Goal: Task Accomplishment & Management: Complete application form

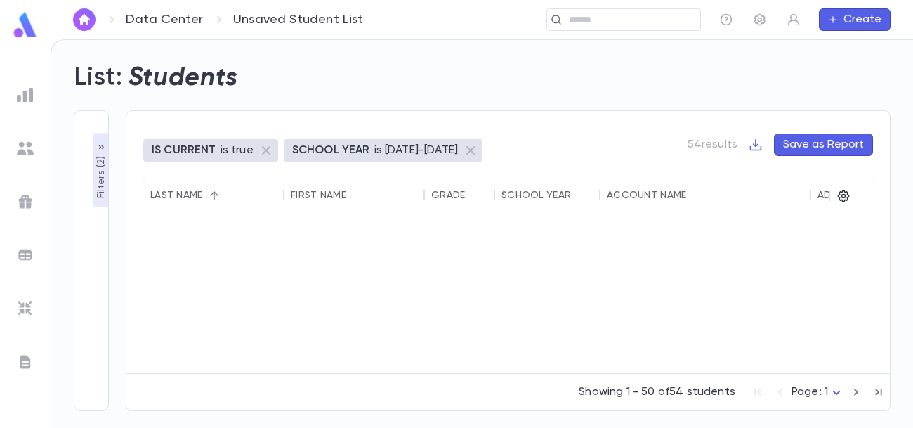
scroll to position [372, 0]
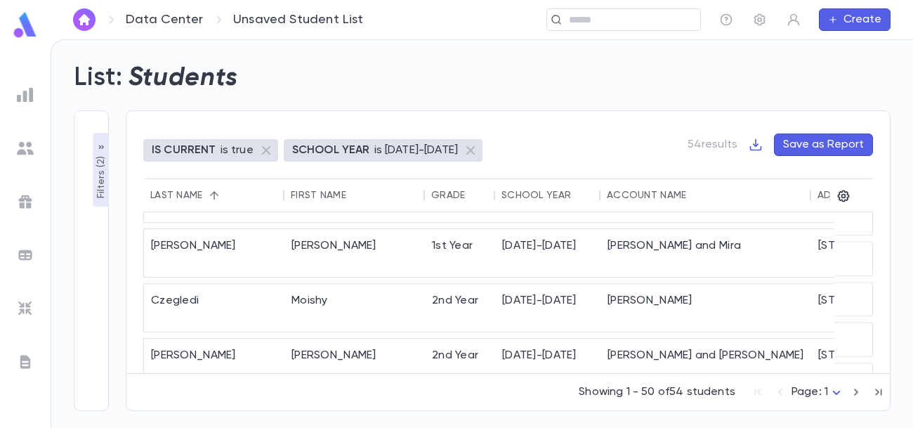
click at [22, 32] on img at bounding box center [25, 24] width 28 height 27
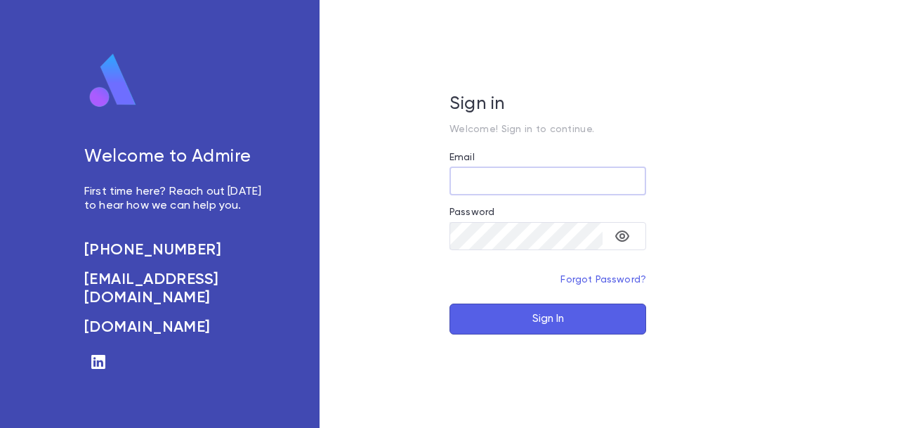
type input "**********"
click at [584, 322] on button "Sign In" at bounding box center [548, 318] width 197 height 31
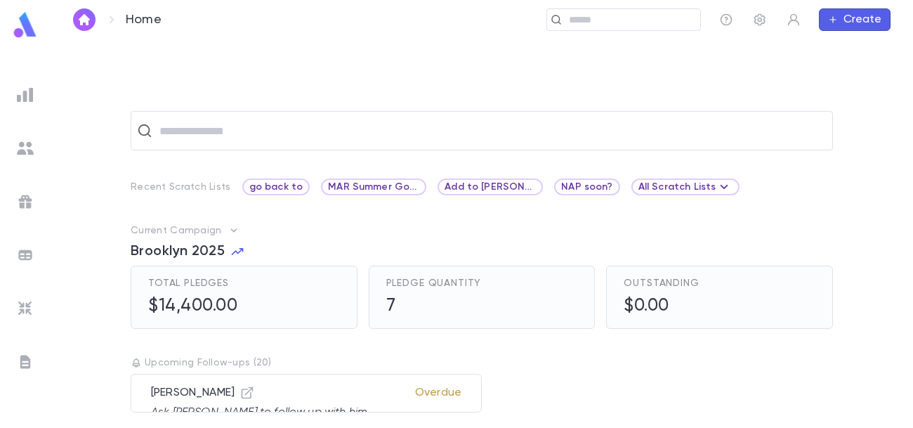
click at [25, 152] on img at bounding box center [25, 148] width 17 height 17
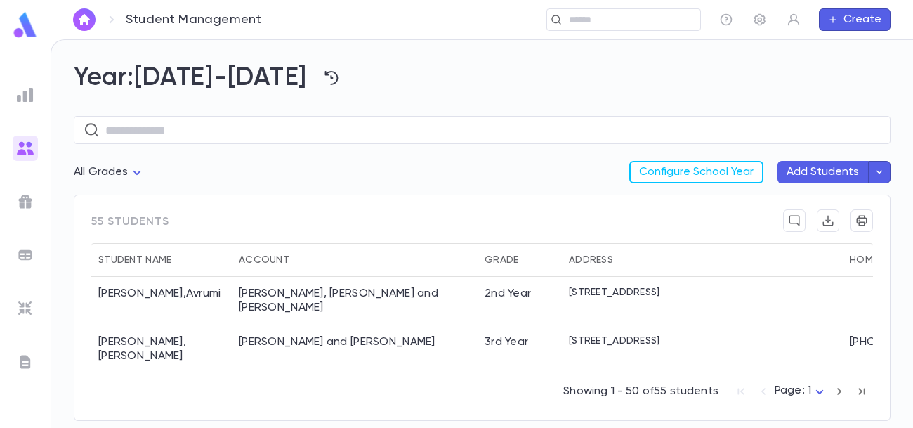
click at [876, 178] on button "button" at bounding box center [879, 172] width 22 height 22
click at [790, 200] on span "Beta" at bounding box center [776, 200] width 36 height 11
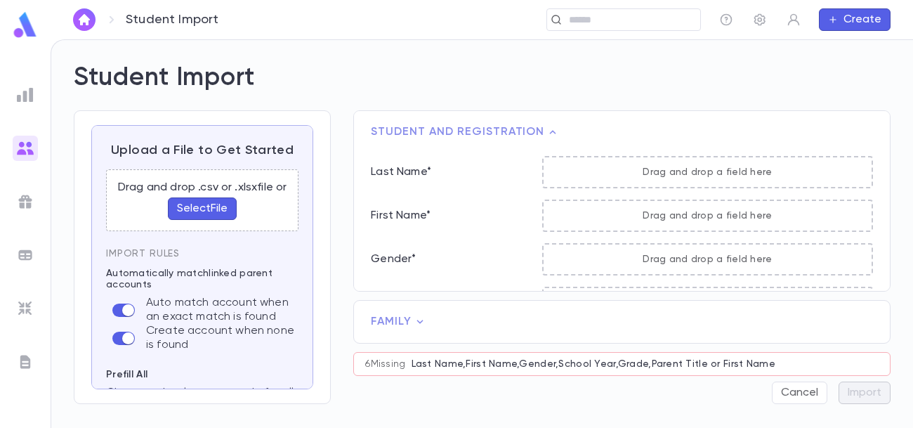
click at [202, 215] on button "Select File" at bounding box center [202, 208] width 69 height 22
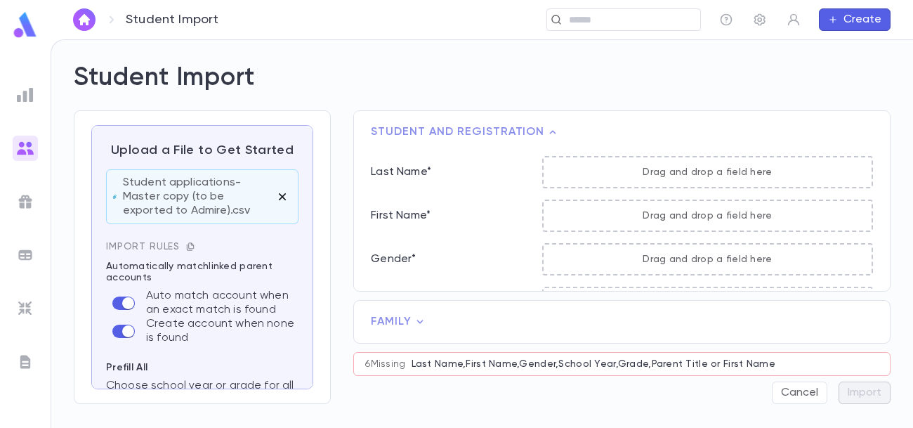
click at [279, 197] on icon "button" at bounding box center [282, 196] width 7 height 7
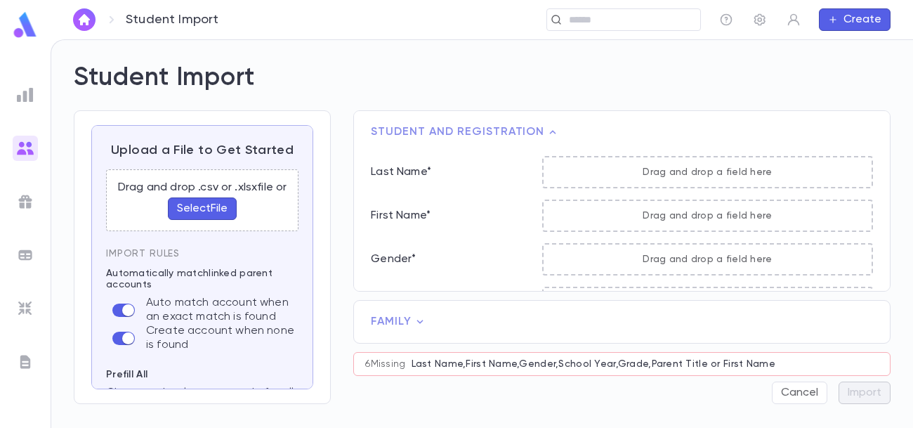
click at [199, 208] on button "Select File" at bounding box center [202, 208] width 69 height 22
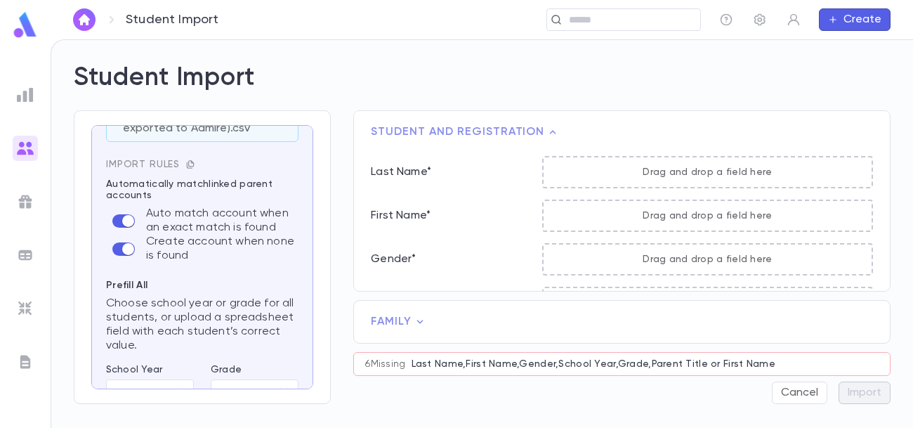
scroll to position [83, 0]
click at [187, 162] on icon "button" at bounding box center [190, 163] width 7 height 8
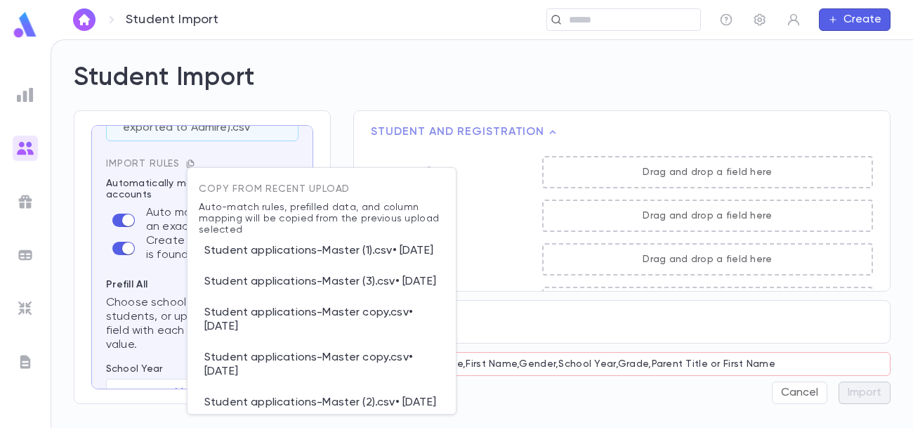
click at [263, 255] on p "Student applications-Master (1).csv • [DATE]" at bounding box center [322, 250] width 246 height 31
type input "*********"
type input "****"
click at [263, 255] on p "Student applications-Master (1).csv • [DATE]" at bounding box center [322, 250] width 246 height 31
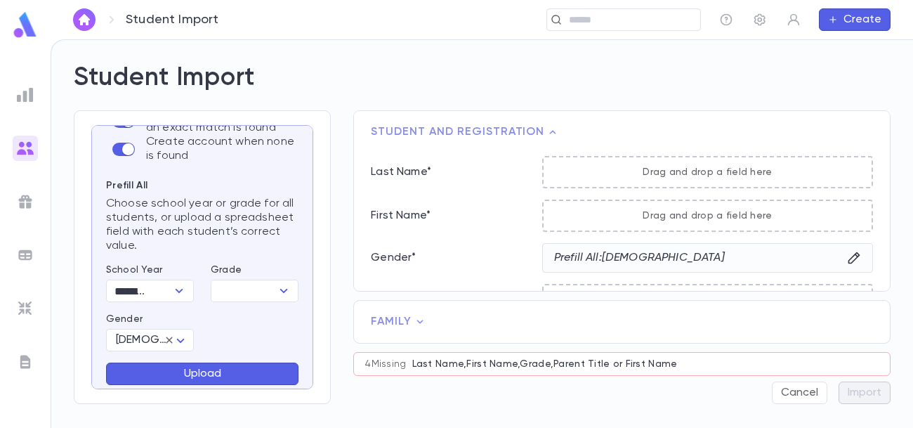
scroll to position [303, 0]
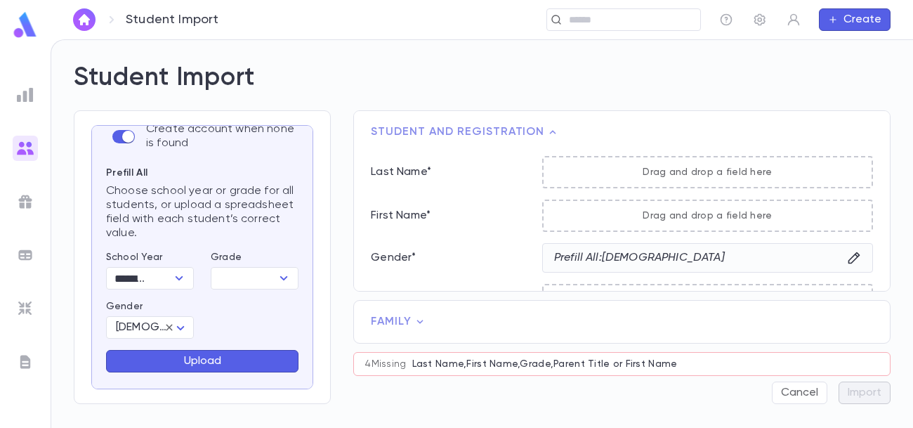
click at [249, 353] on button "Upload" at bounding box center [202, 361] width 192 height 22
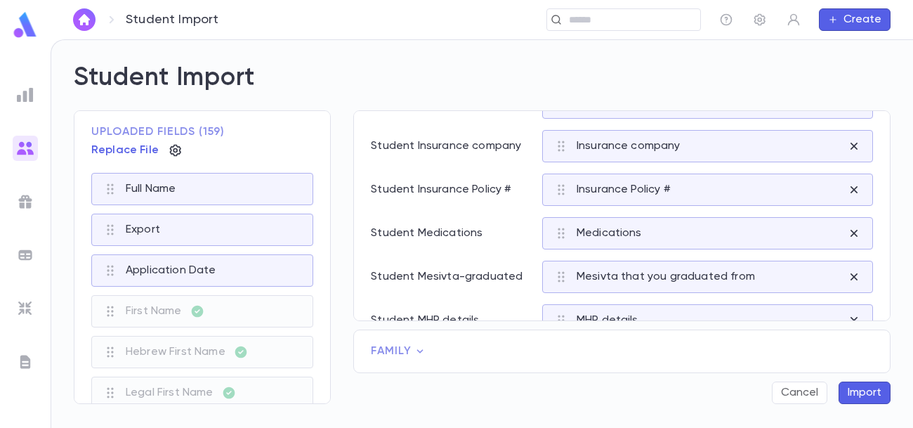
scroll to position [1166, 0]
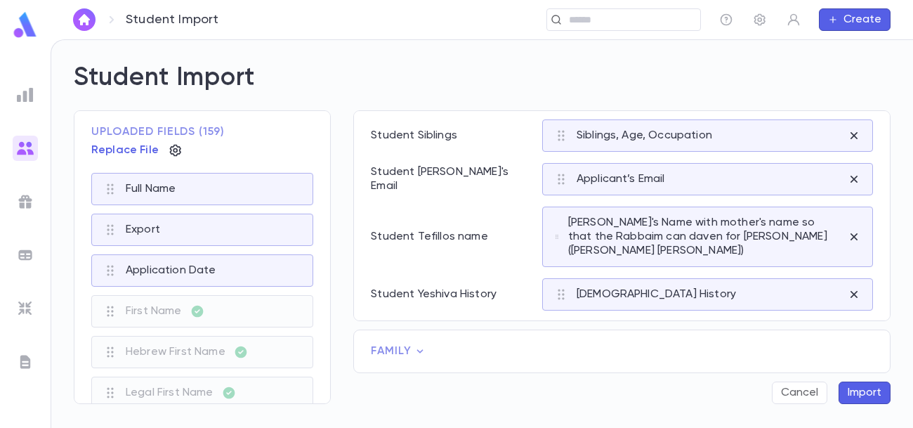
click at [418, 351] on icon at bounding box center [420, 351] width 6 height 4
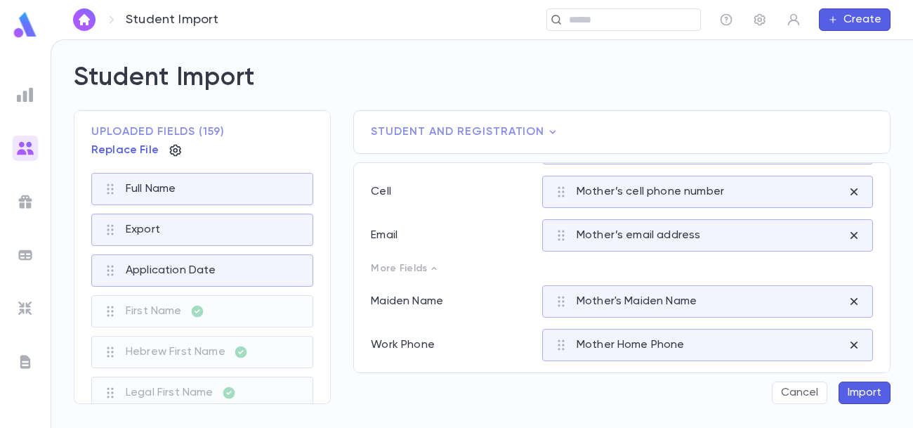
scroll to position [1000, 0]
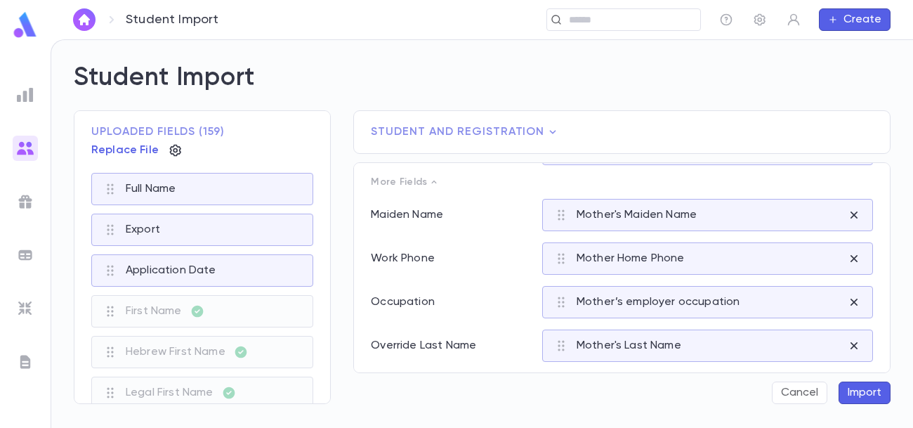
click at [871, 398] on button "Import" at bounding box center [865, 392] width 52 height 22
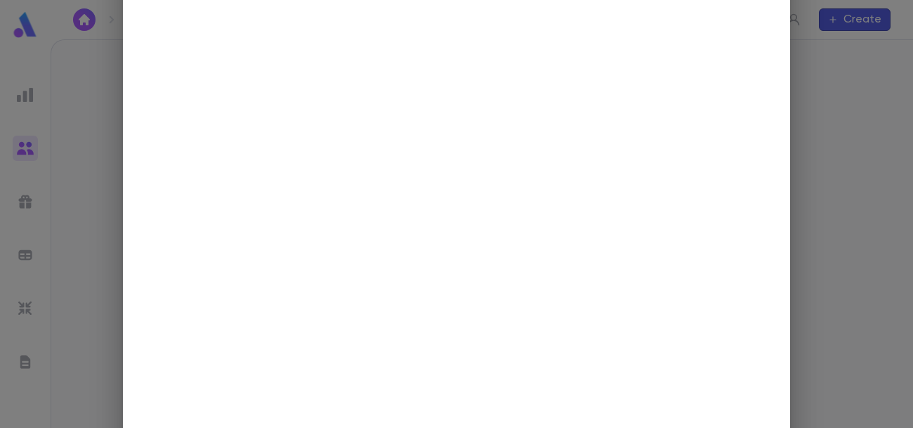
click at [867, 183] on div "Match Student Accounts 1 record processing Student Grade No results found" at bounding box center [456, 214] width 913 height 428
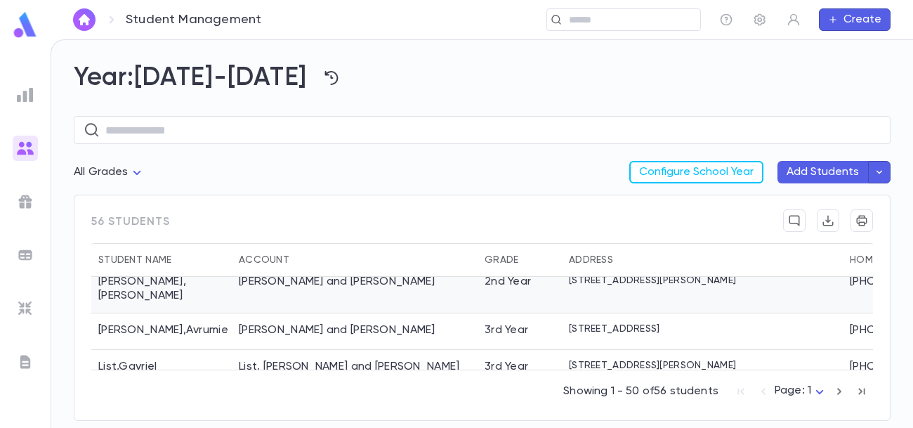
scroll to position [1189, 0]
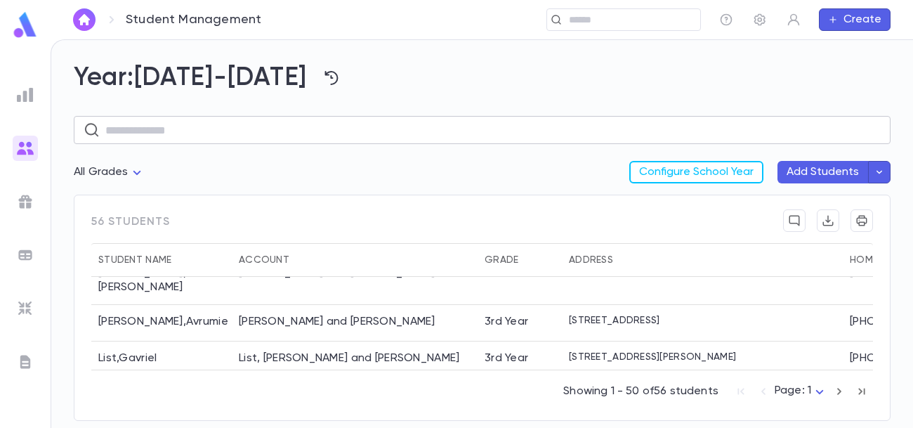
click at [374, 140] on input "text" at bounding box center [493, 130] width 776 height 27
type input "****"
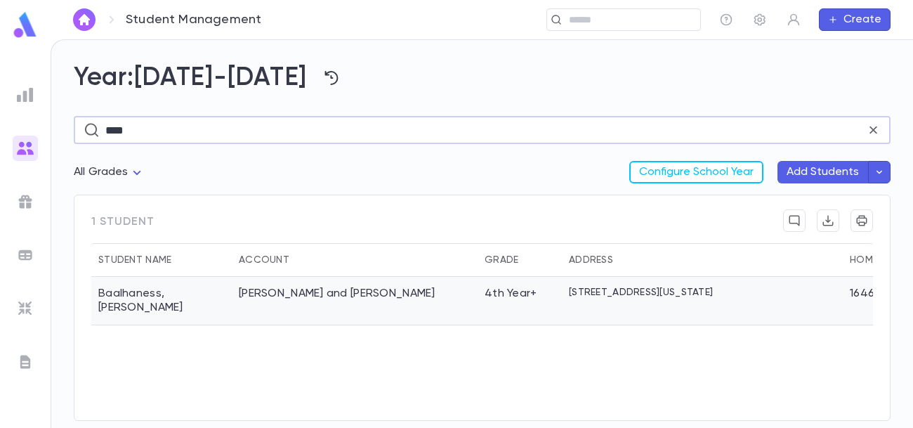
click at [225, 299] on div "[PERSON_NAME]" at bounding box center [161, 301] width 141 height 48
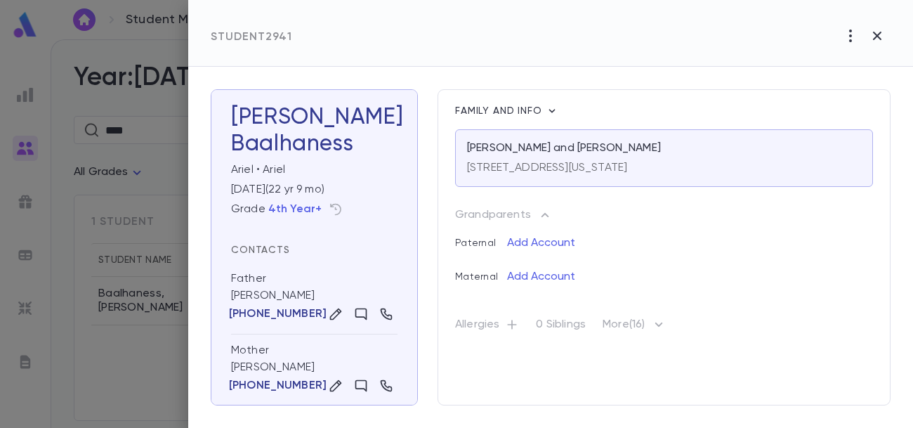
click at [662, 326] on icon "button" at bounding box center [659, 324] width 8 height 4
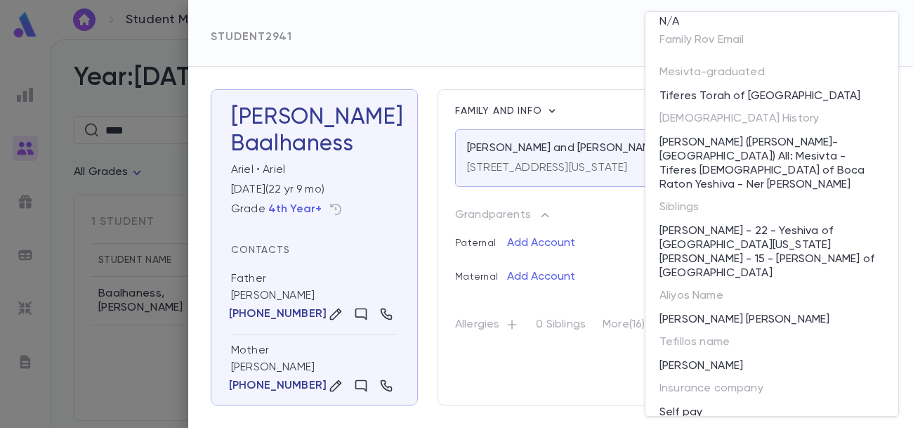
scroll to position [240, 0]
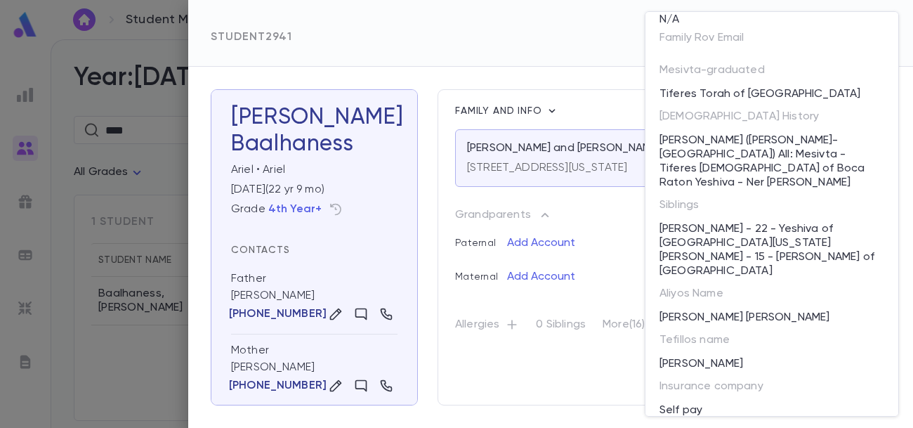
click at [737, 246] on div "[PERSON_NAME] - 22 - Yeshiva of [GEOGRAPHIC_DATA][US_STATE][PERSON_NAME] - 15 -…" at bounding box center [767, 250] width 233 height 65
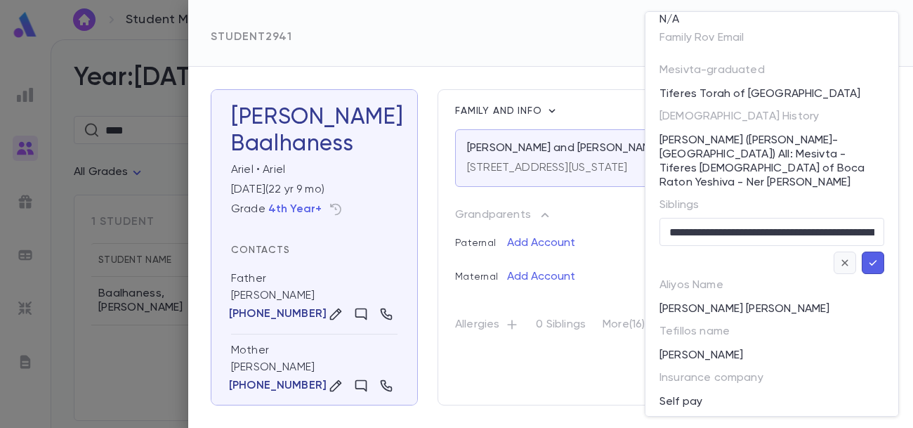
click at [844, 256] on icon "button" at bounding box center [845, 263] width 13 height 14
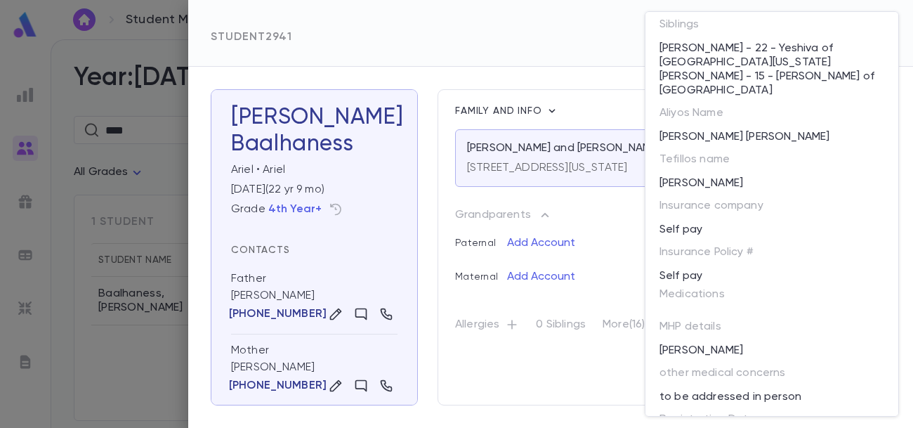
scroll to position [436, 0]
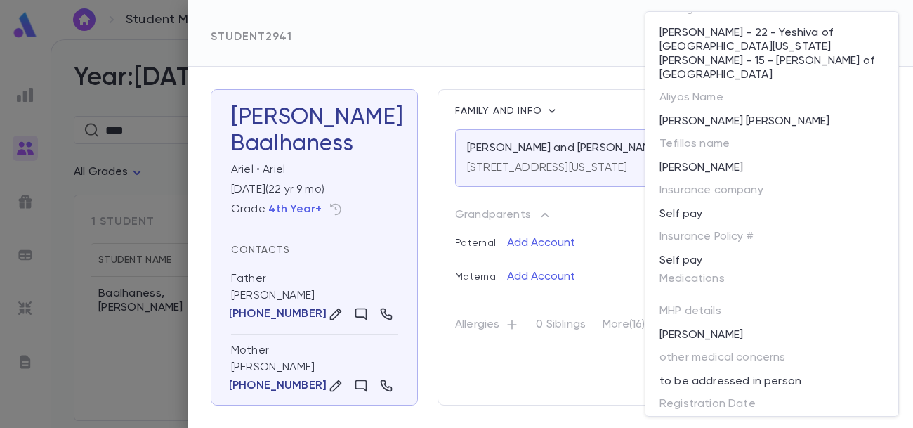
click at [781, 324] on div "[PERSON_NAME]" at bounding box center [767, 335] width 233 height 22
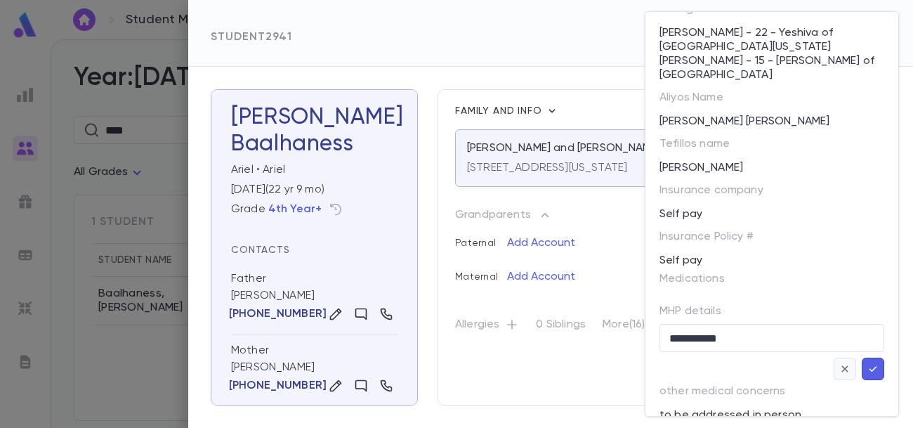
click at [856, 358] on button "button" at bounding box center [845, 369] width 22 height 22
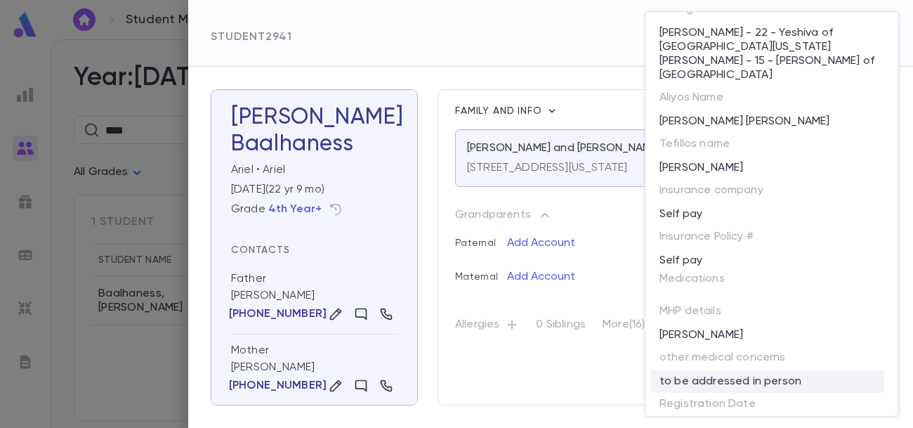
scroll to position [447, 0]
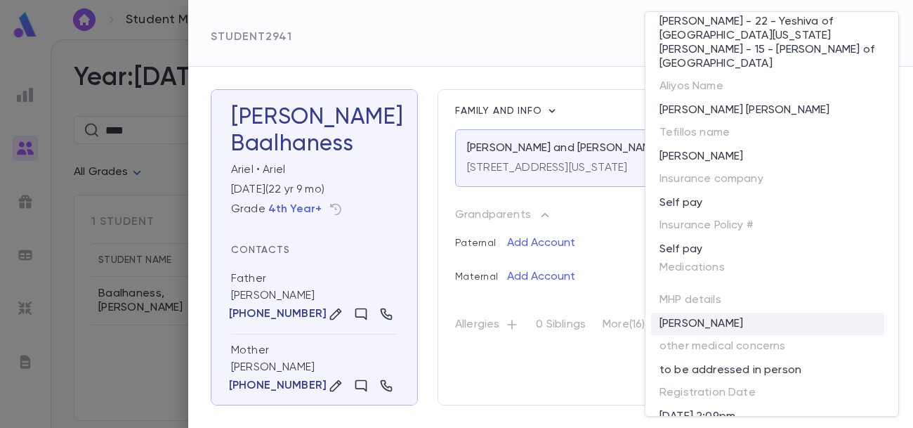
click at [751, 313] on div "[PERSON_NAME]" at bounding box center [767, 324] width 233 height 22
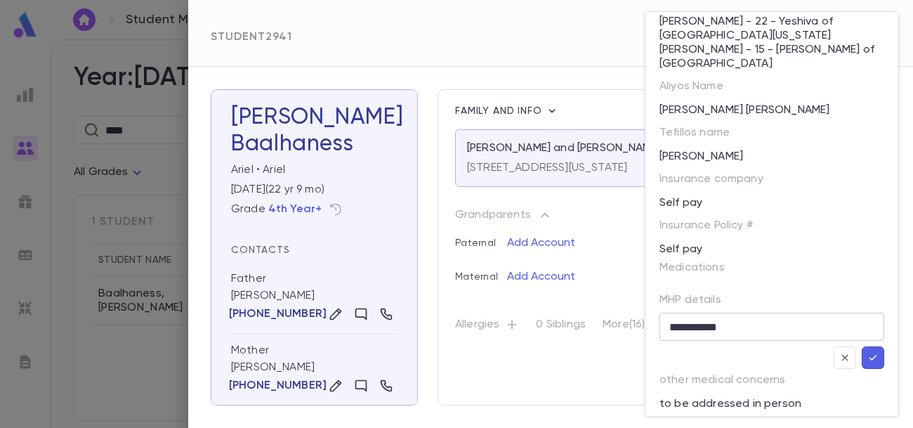
click at [705, 313] on input "**********" at bounding box center [772, 326] width 225 height 27
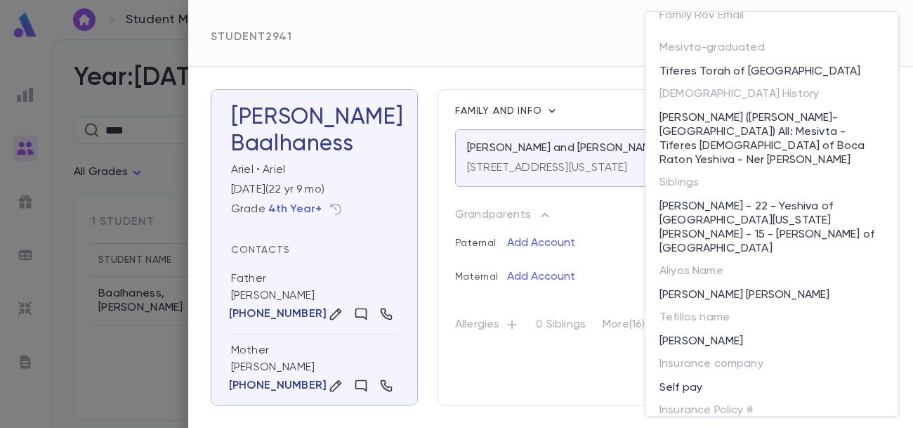
scroll to position [0, 0]
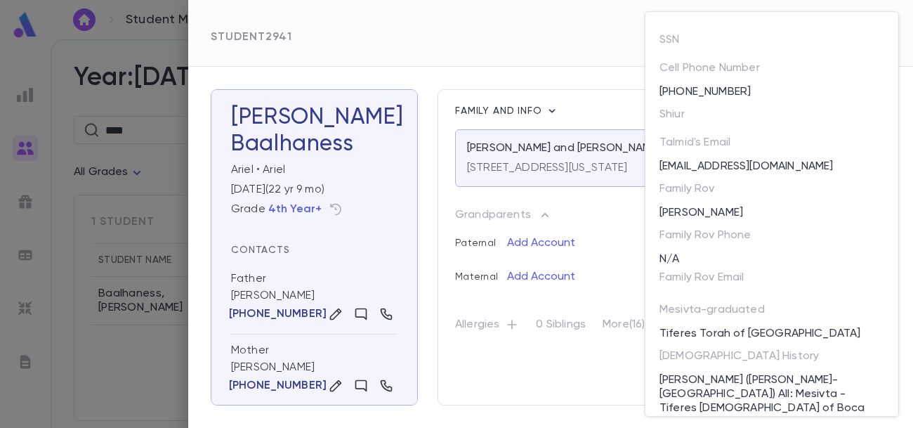
click at [620, 261] on div at bounding box center [456, 214] width 913 height 428
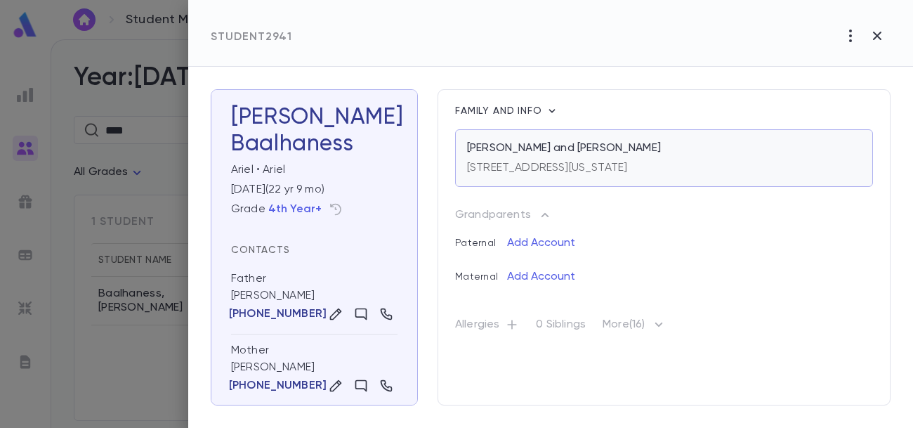
click at [492, 166] on p "[STREET_ADDRESS][US_STATE]" at bounding box center [547, 168] width 160 height 14
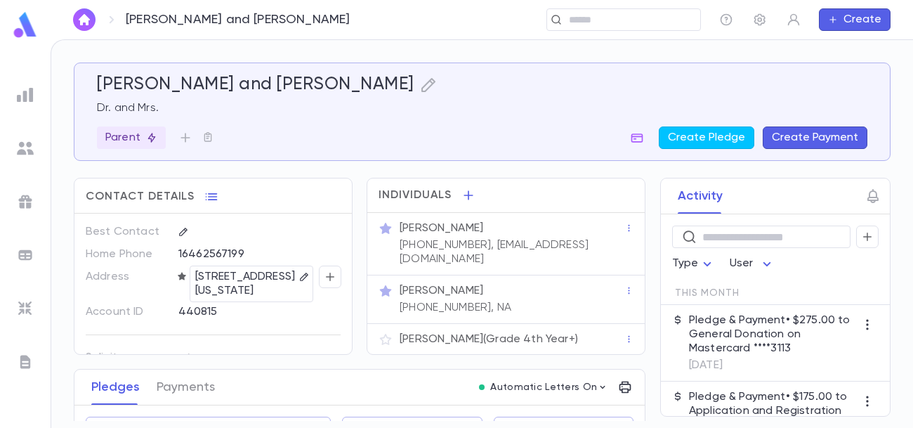
click at [244, 291] on p "[STREET_ADDRESS][US_STATE]" at bounding box center [245, 283] width 101 height 31
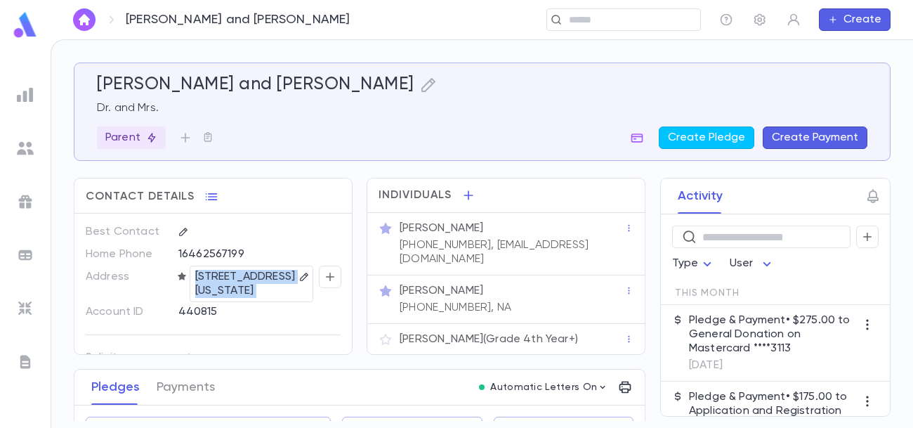
click at [244, 291] on p "[STREET_ADDRESS][US_STATE]" at bounding box center [245, 283] width 101 height 31
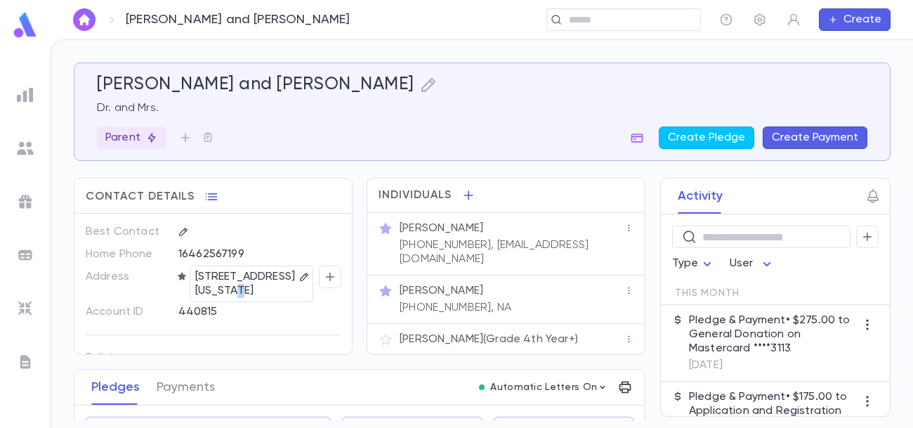
click at [244, 291] on p "[STREET_ADDRESS][US_STATE]" at bounding box center [245, 283] width 101 height 31
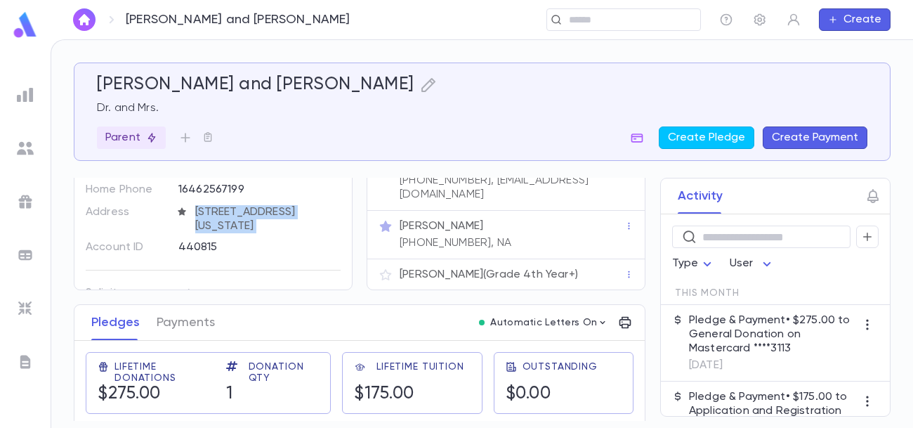
scroll to position [63, 0]
click at [381, 269] on icon "button" at bounding box center [386, 276] width 14 height 14
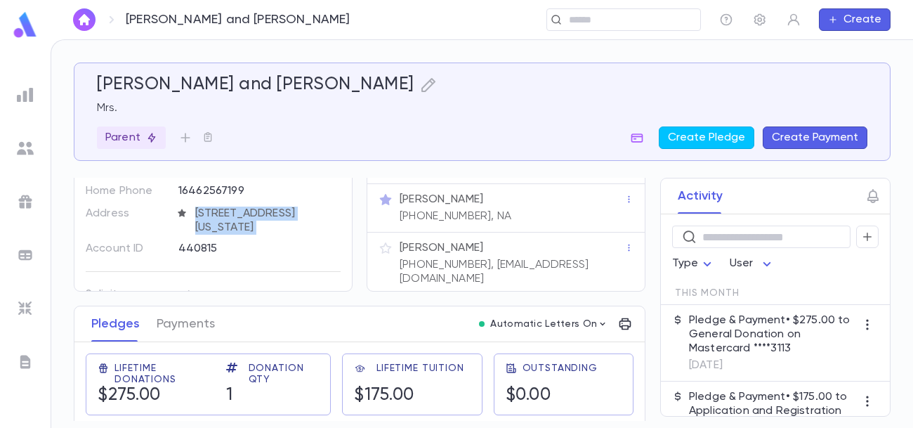
scroll to position [0, 0]
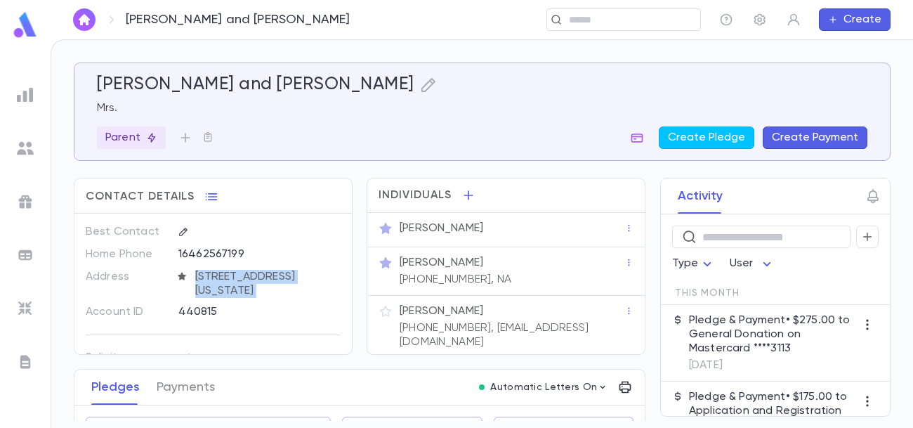
click at [381, 315] on icon "button" at bounding box center [386, 311] width 12 height 11
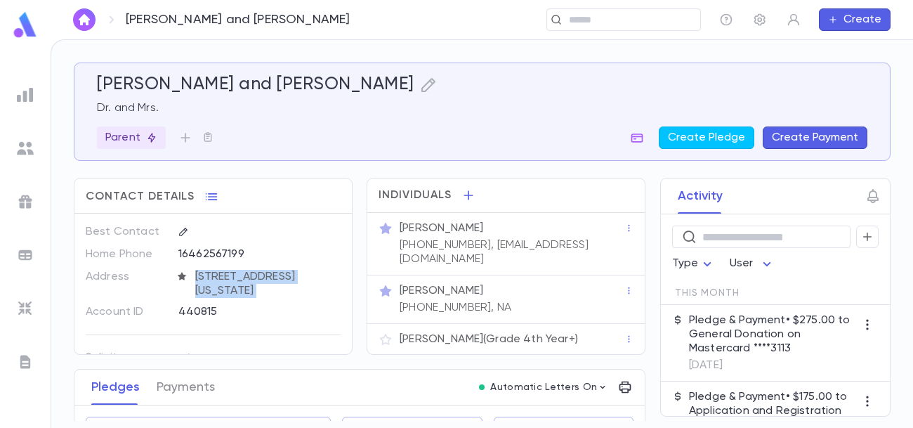
click at [485, 329] on div "Ariel Baalhaness (Grade 4th Year+)" at bounding box center [511, 337] width 228 height 17
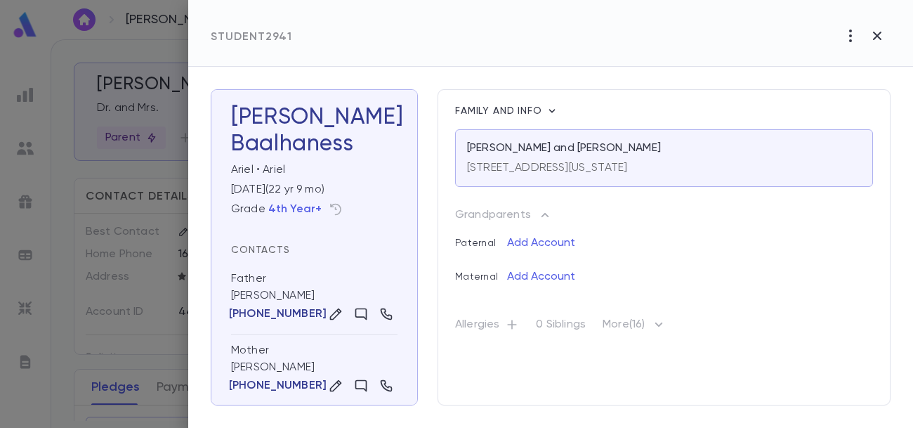
click at [157, 87] on div at bounding box center [456, 214] width 913 height 428
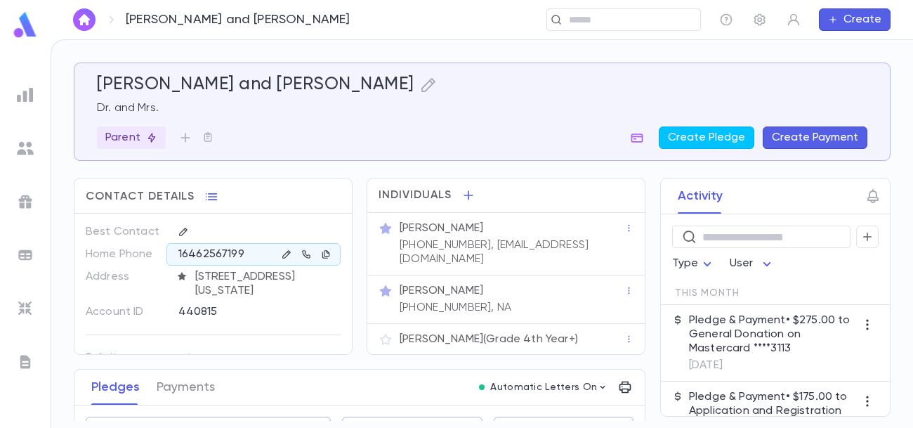
click at [550, 332] on p "Ariel Baalhaness (Grade 4th Year+)" at bounding box center [489, 339] width 178 height 14
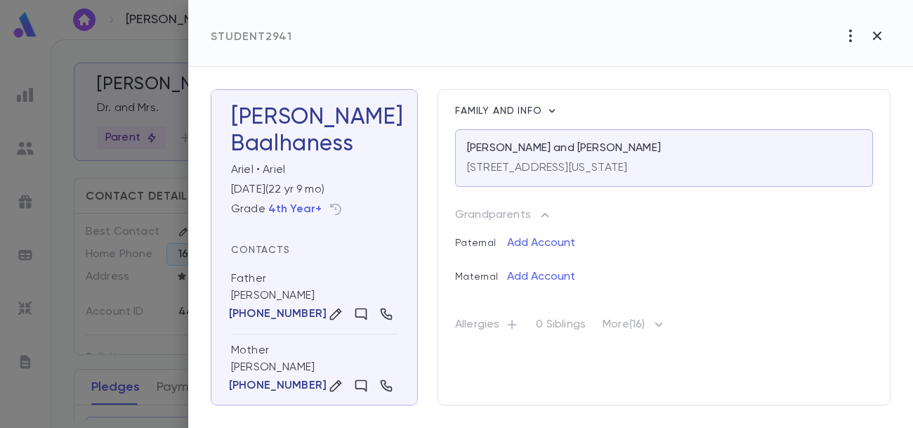
click at [48, 162] on div at bounding box center [456, 214] width 913 height 428
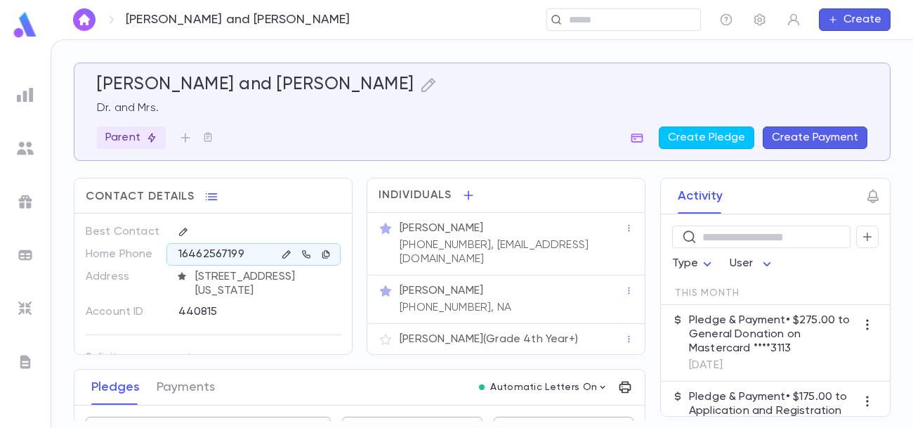
click at [534, 284] on div "Mrs. Bracha Baalhaness" at bounding box center [512, 291] width 225 height 14
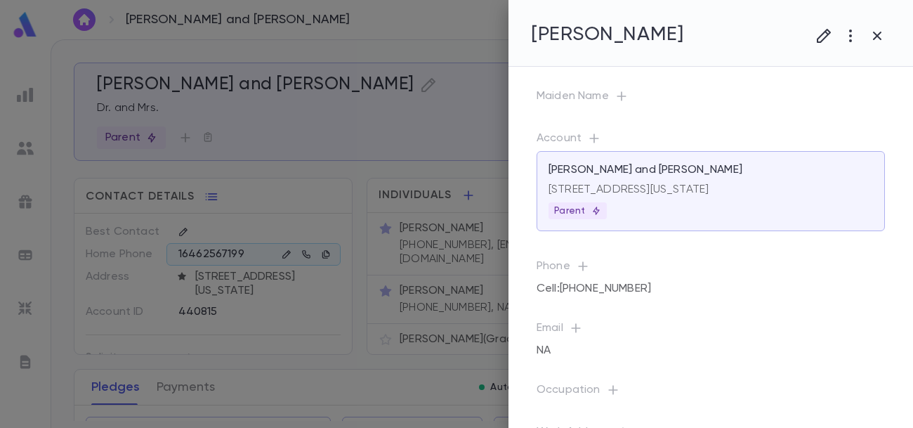
click at [318, 48] on div at bounding box center [456, 214] width 913 height 428
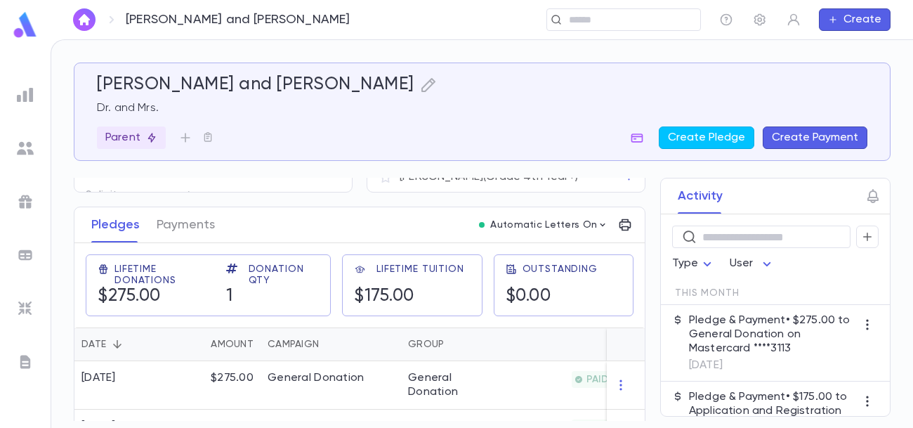
scroll to position [205, 0]
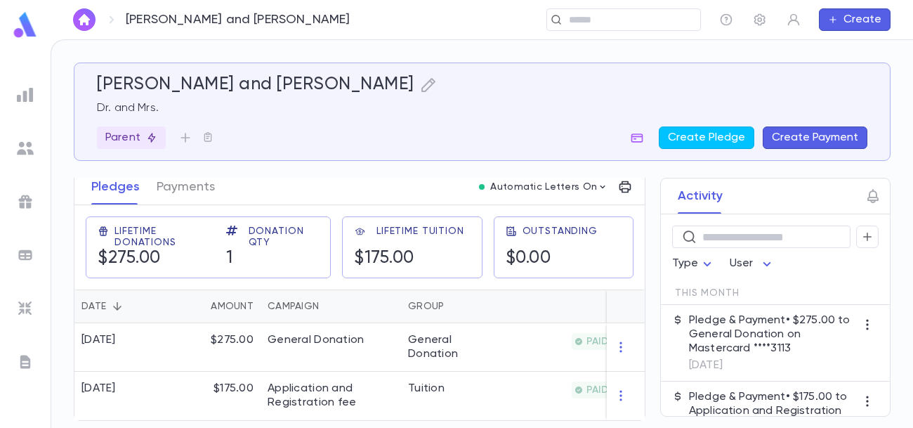
click at [466, 42] on div "Baalhaness, Meir and Bracha Dr. and Mrs. Parent Create Pledge Create Payment Co…" at bounding box center [482, 234] width 862 height 388
click at [0, 346] on ul at bounding box center [25, 252] width 51 height 351
click at [23, 143] on img at bounding box center [25, 148] width 17 height 17
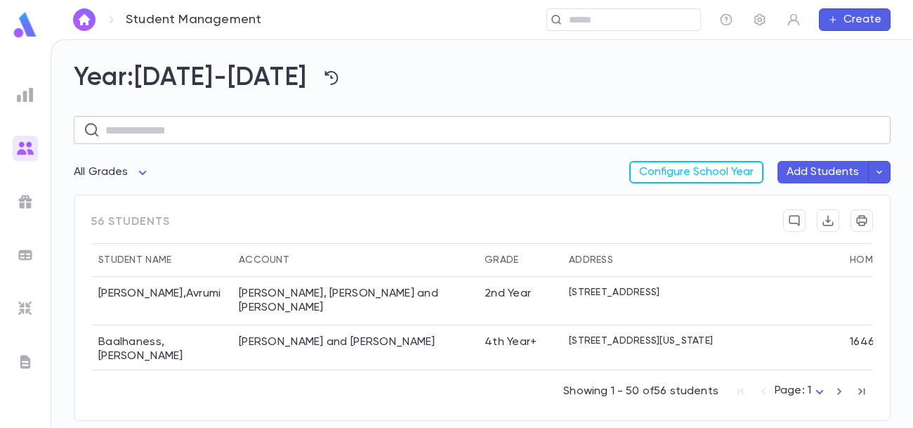
click at [366, 132] on input "text" at bounding box center [493, 130] width 776 height 27
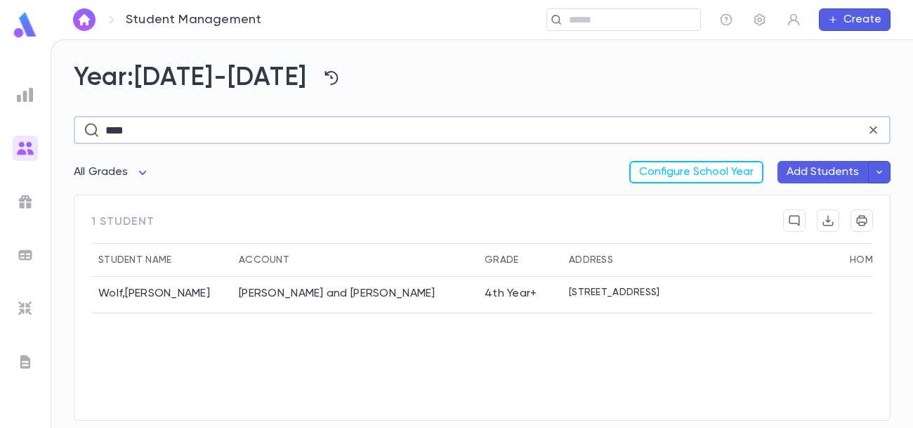
click at [271, 137] on input "****" at bounding box center [485, 130] width 761 height 27
type input "*********"
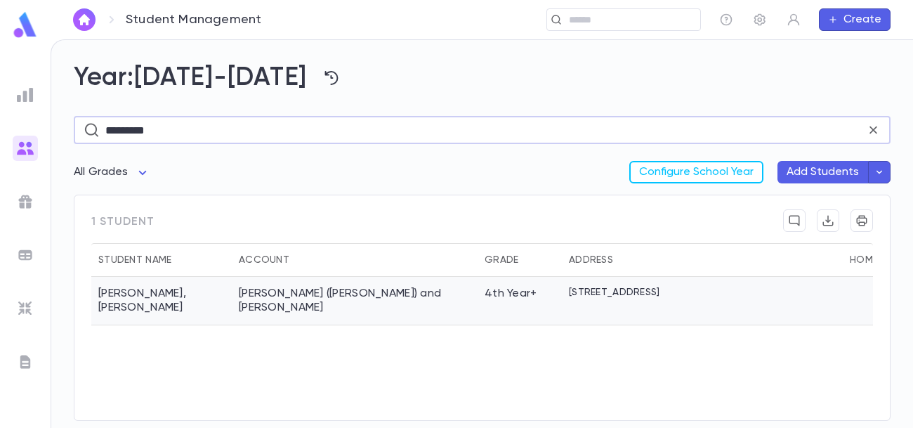
click at [340, 303] on div "[PERSON_NAME] ([PERSON_NAME]) and [PERSON_NAME]" at bounding box center [355, 301] width 232 height 28
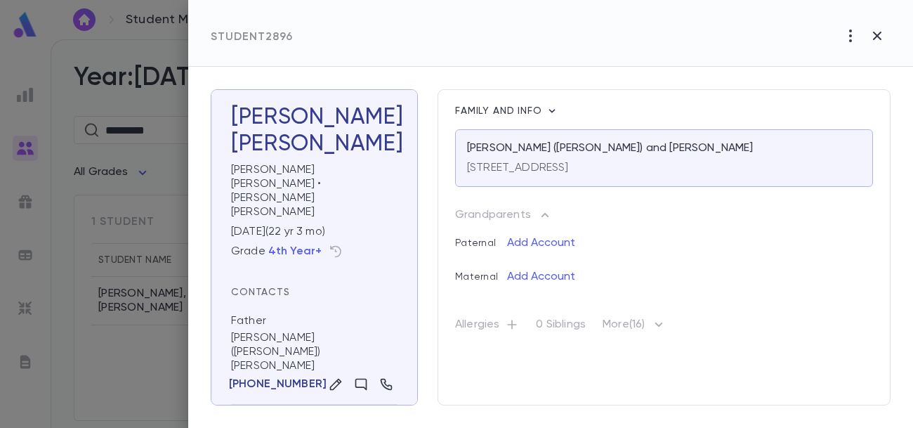
click at [666, 326] on icon "button" at bounding box center [659, 324] width 17 height 17
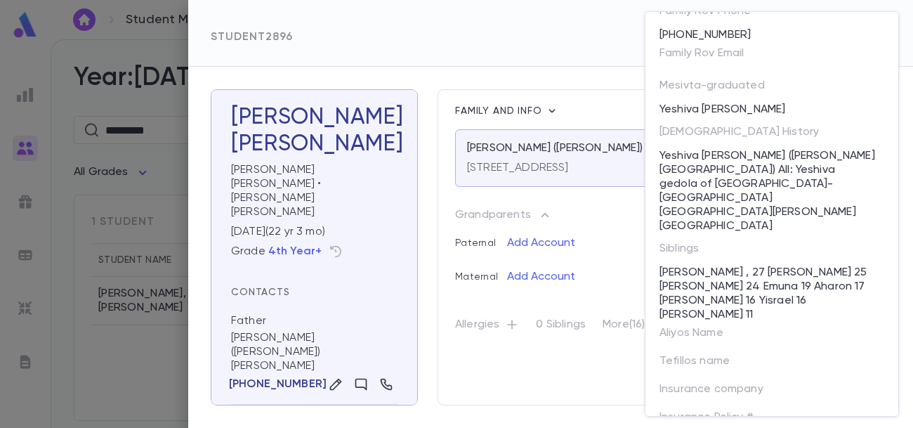
scroll to position [332, 0]
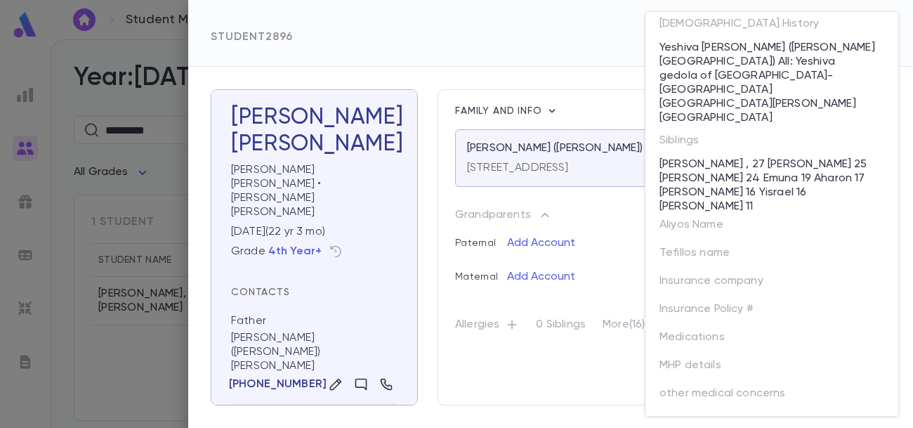
click at [666, 358] on p "MHP details" at bounding box center [691, 368] width 62 height 20
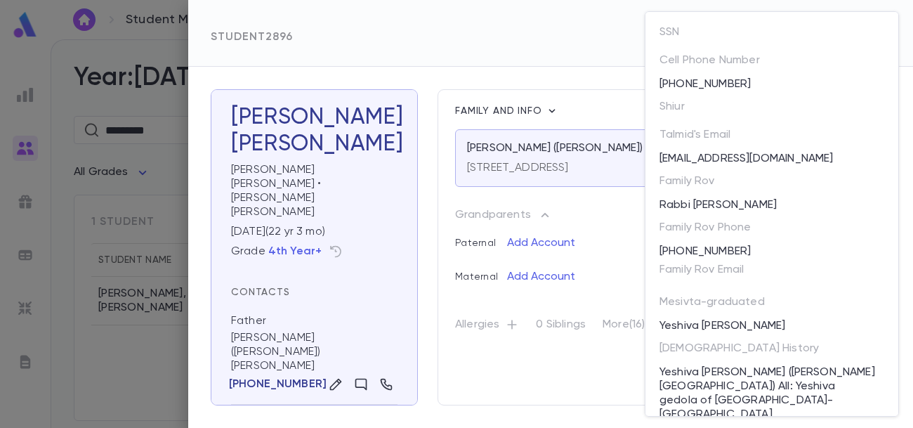
scroll to position [0, 0]
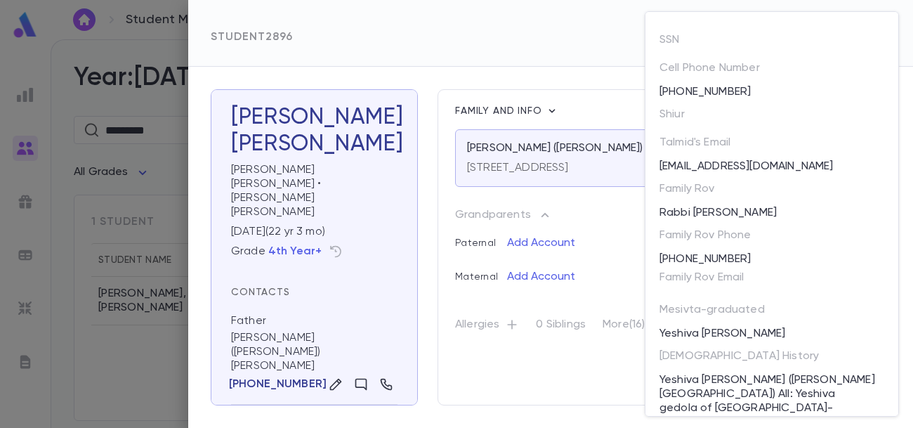
click at [573, 391] on div at bounding box center [456, 214] width 913 height 428
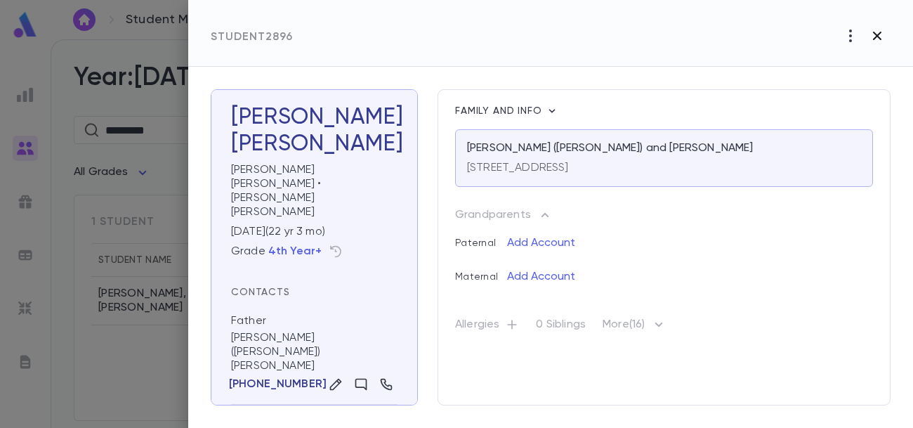
click at [880, 37] on icon "button" at bounding box center [877, 36] width 8 height 8
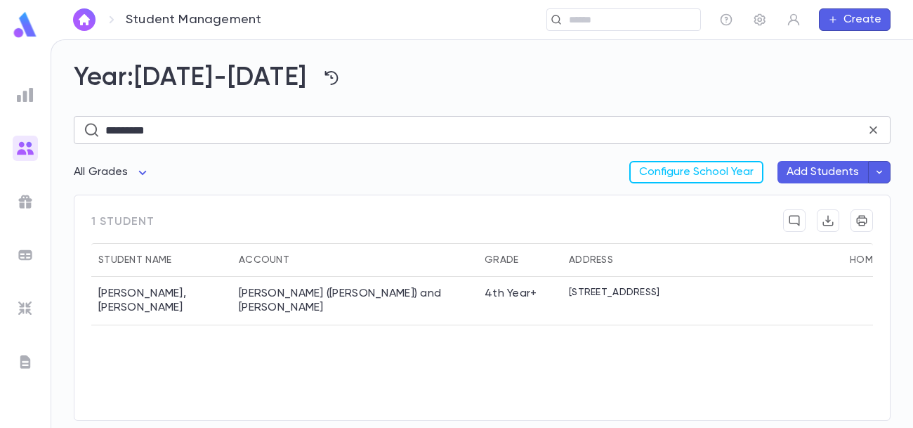
click at [877, 123] on icon at bounding box center [873, 129] width 15 height 15
